Goal: Find specific page/section: Locate a particular part of the current website

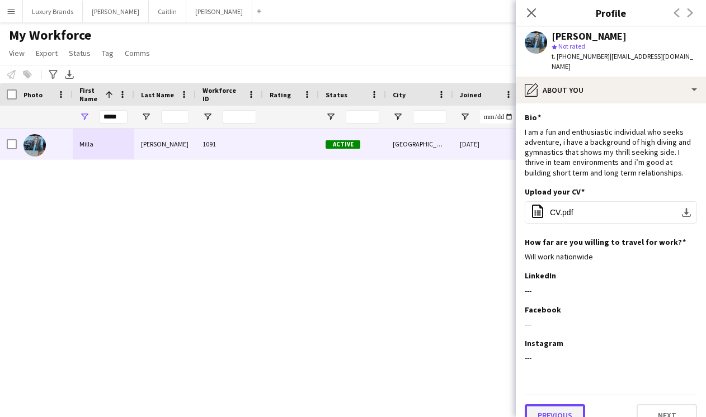
click at [546, 406] on button "Previous" at bounding box center [555, 415] width 60 height 22
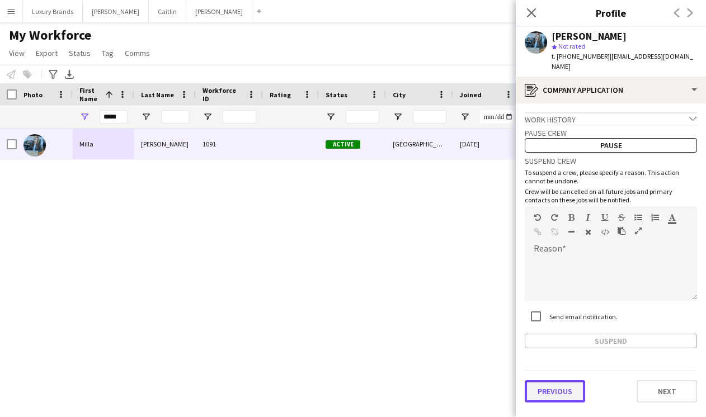
click at [551, 383] on button "Previous" at bounding box center [555, 391] width 60 height 22
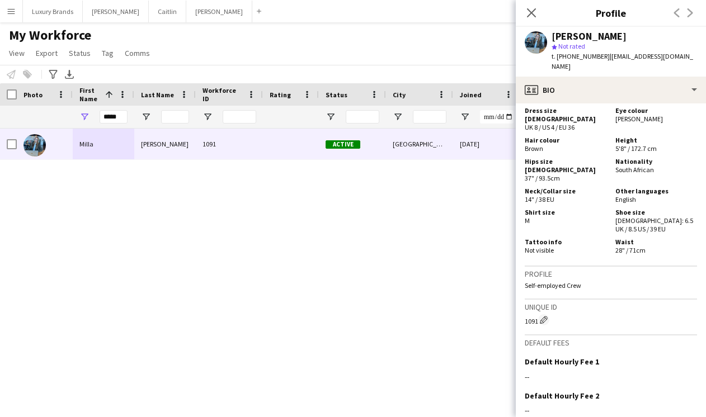
scroll to position [721, 0]
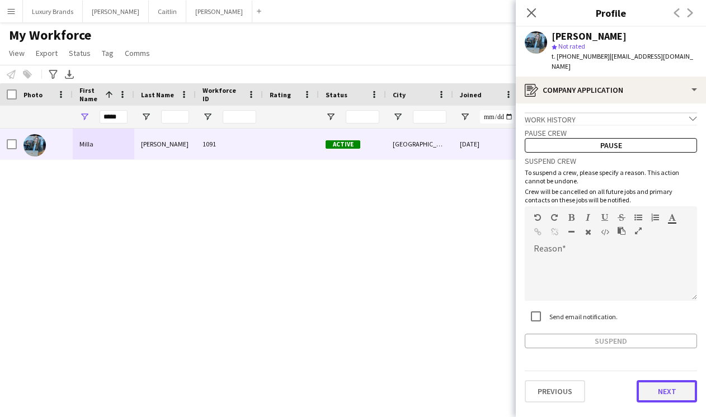
click at [657, 384] on button "Next" at bounding box center [666, 391] width 60 height 22
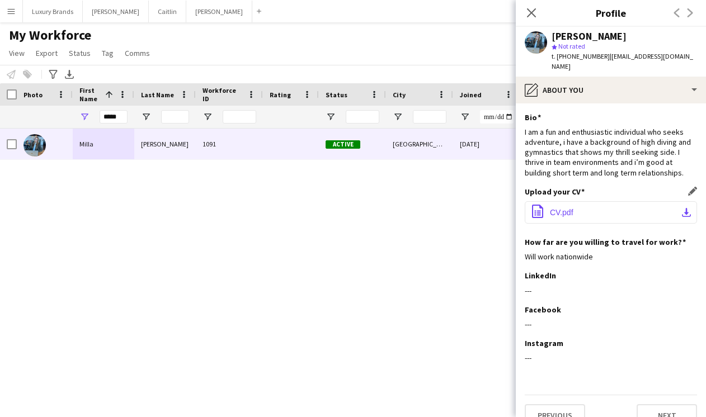
click at [560, 208] on span "CV.pdf" at bounding box center [561, 212] width 23 height 9
click at [113, 120] on input "*****" at bounding box center [114, 116] width 28 height 13
type input "*****"
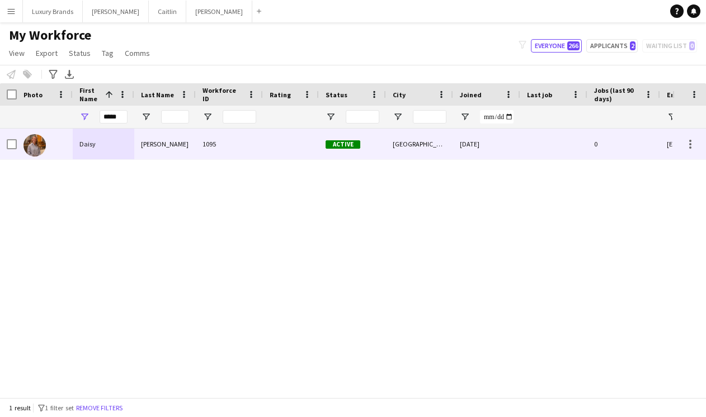
click at [99, 144] on div "Daisy" at bounding box center [104, 144] width 62 height 31
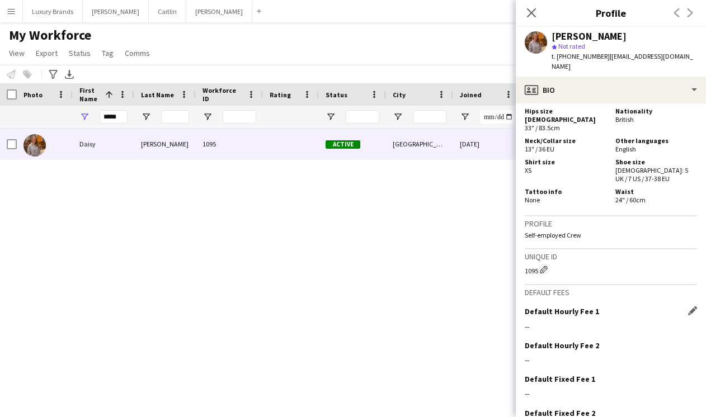
scroll to position [683, 0]
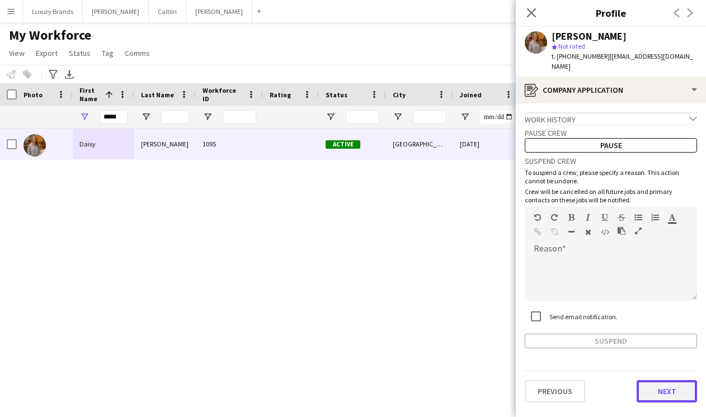
click at [659, 388] on button "Next" at bounding box center [666, 391] width 60 height 22
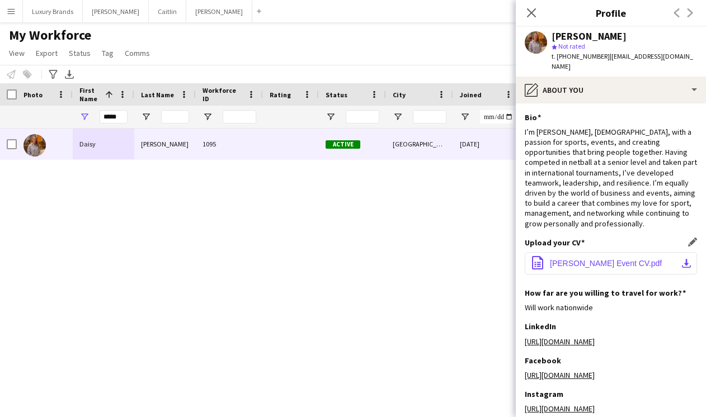
click at [580, 259] on span "[PERSON_NAME] Event CV.pdf" at bounding box center [606, 263] width 112 height 9
click at [530, 13] on icon at bounding box center [531, 12] width 11 height 11
